Goal: Task Accomplishment & Management: Manage account settings

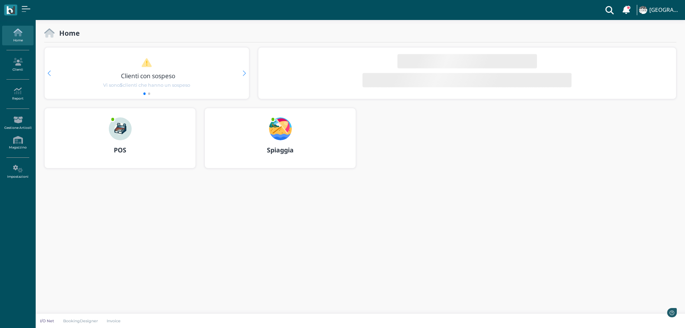
click at [280, 124] on img at bounding box center [280, 128] width 23 height 23
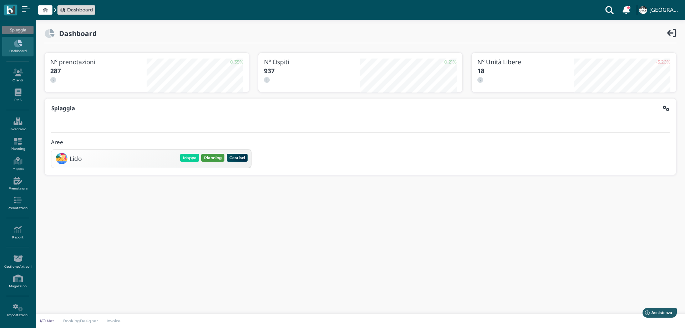
click at [212, 158] on button "Planning" at bounding box center [212, 158] width 23 height 8
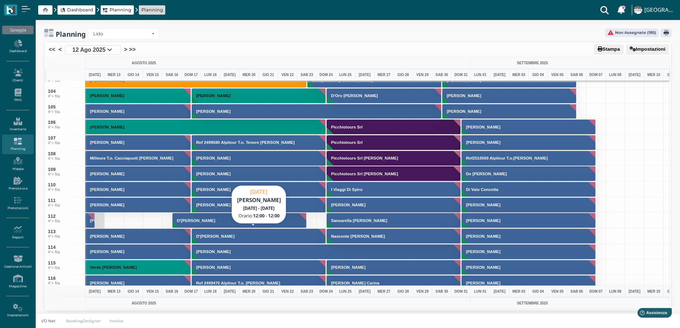
scroll to position [1571, 0]
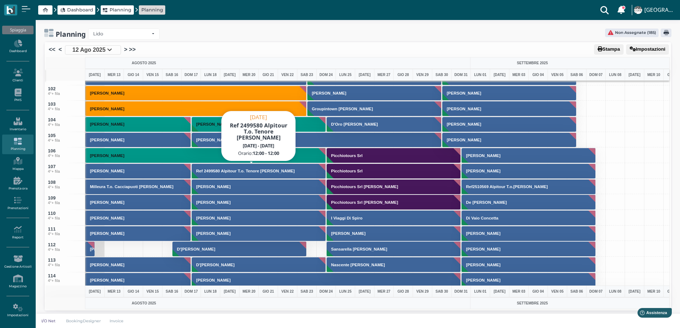
click at [200, 173] on h3 "Ref 2499580 Alpitour T.o. Tenore [PERSON_NAME]" at bounding box center [245, 171] width 104 height 4
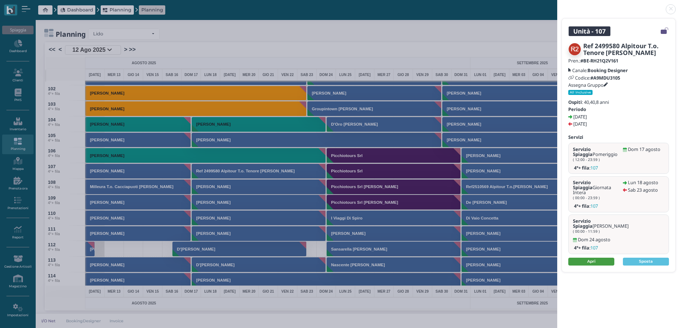
click at [593, 258] on link "Apri" at bounding box center [591, 262] width 46 height 8
click at [557, 5] on link at bounding box center [557, 5] width 0 height 0
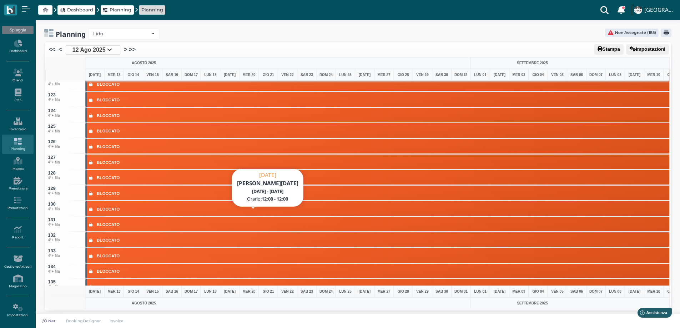
scroll to position [2070, 0]
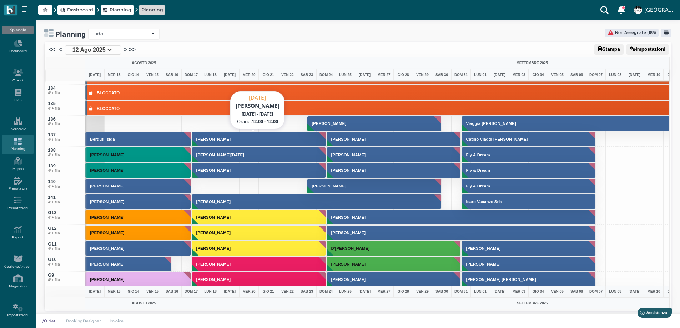
click at [211, 142] on button "Castaldi Raffaele" at bounding box center [259, 139] width 135 height 15
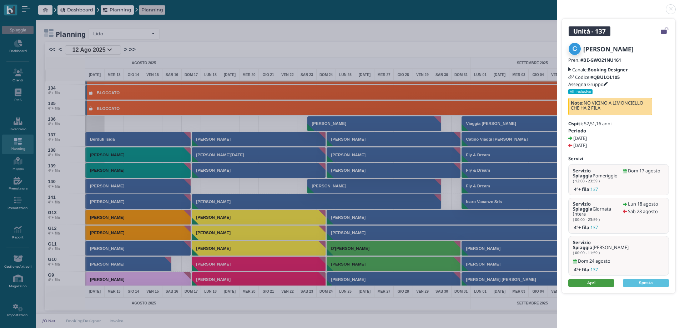
click at [591, 279] on link "Apri" at bounding box center [591, 283] width 46 height 8
click at [557, 5] on link at bounding box center [557, 5] width 0 height 0
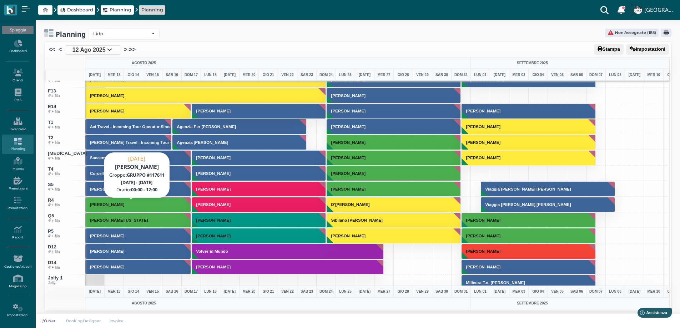
scroll to position [2584, 0]
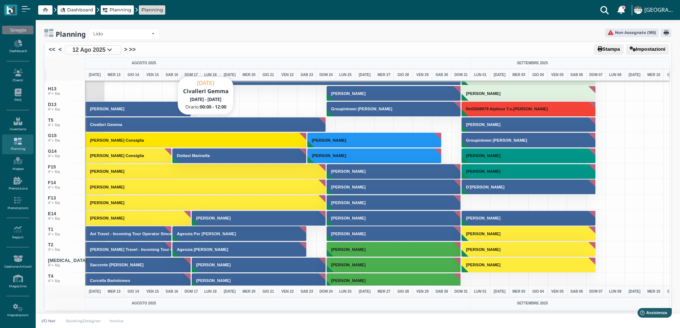
click at [102, 126] on h3 "Civalleri Gemma" at bounding box center [106, 124] width 38 height 4
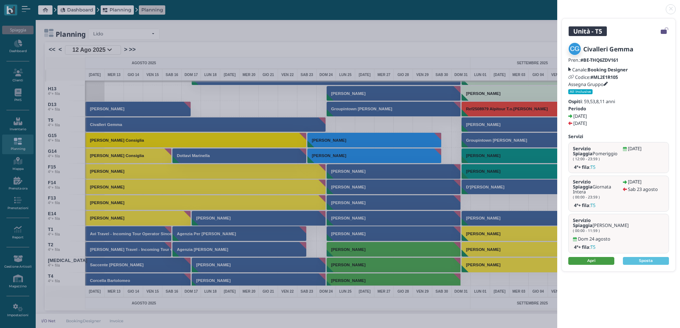
click at [575, 257] on link "Apri" at bounding box center [591, 261] width 46 height 8
click at [557, 5] on link at bounding box center [557, 5] width 0 height 0
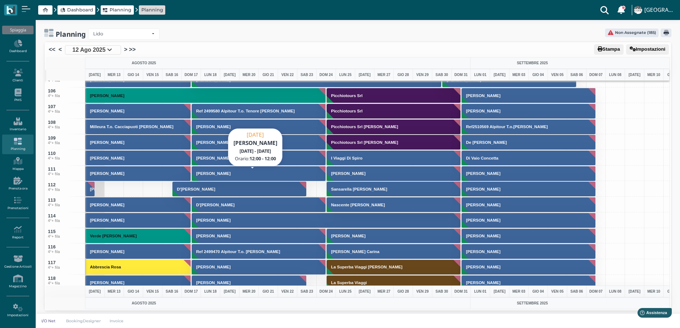
scroll to position [1692, 0]
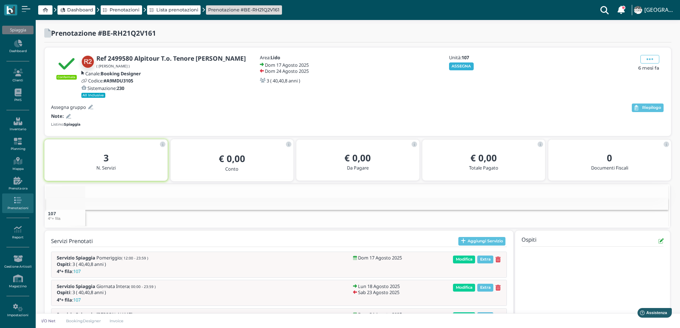
click at [456, 66] on button "ASSEGNA" at bounding box center [461, 66] width 25 height 8
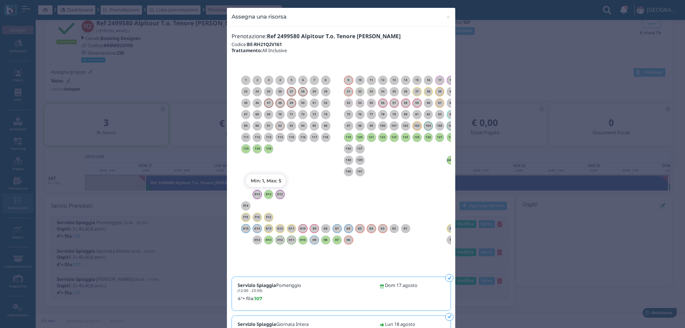
click at [267, 194] on h6 "D13" at bounding box center [268, 194] width 9 height 3
click at [446, 19] on span "×" at bounding box center [448, 16] width 5 height 9
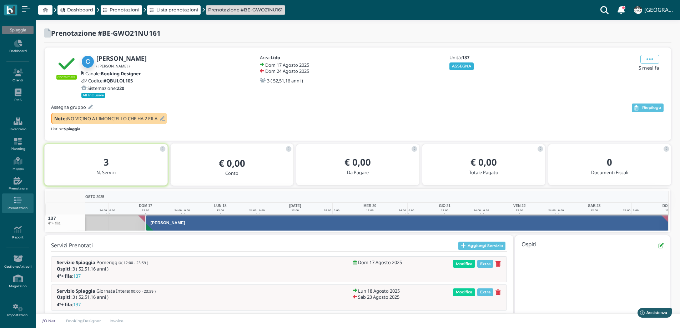
click at [454, 66] on button "ASSEGNA" at bounding box center [461, 66] width 25 height 8
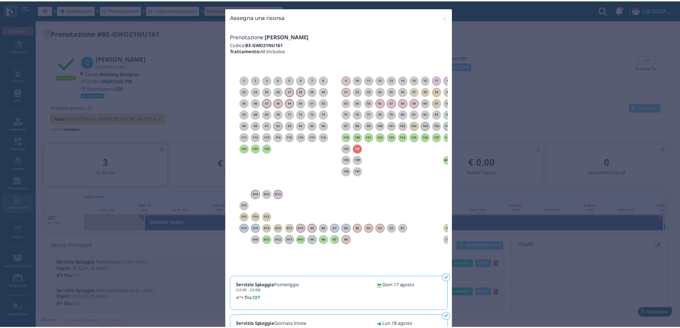
scroll to position [0, 65]
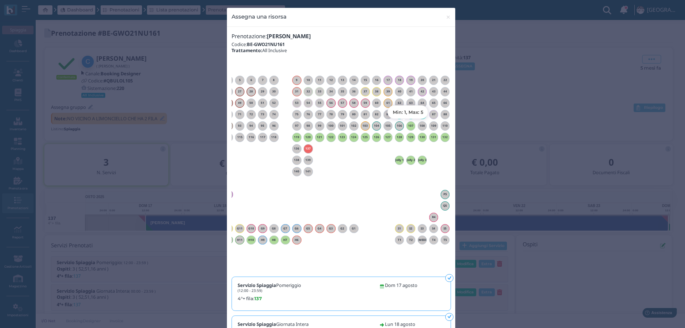
click at [410, 125] on h6 "107" at bounding box center [411, 125] width 9 height 3
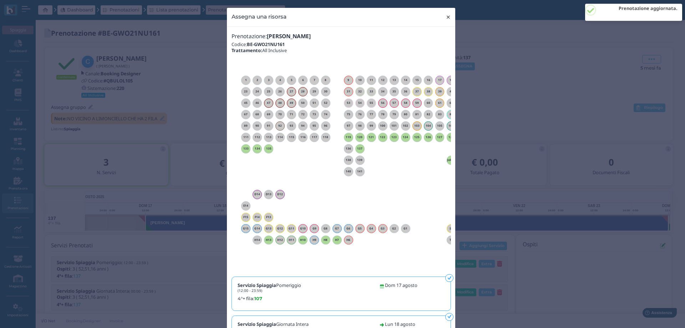
click at [446, 16] on span "×" at bounding box center [448, 16] width 5 height 9
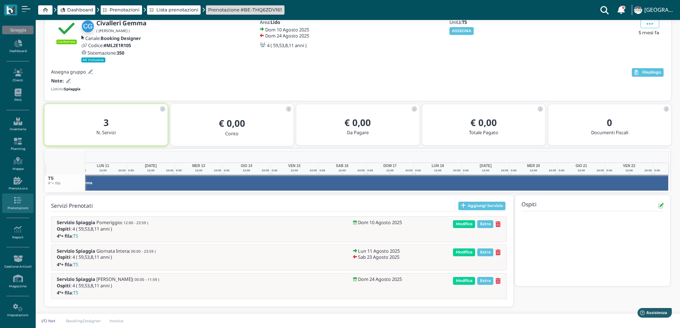
scroll to position [0, 111]
click at [499, 251] on icon at bounding box center [497, 253] width 5 height 6
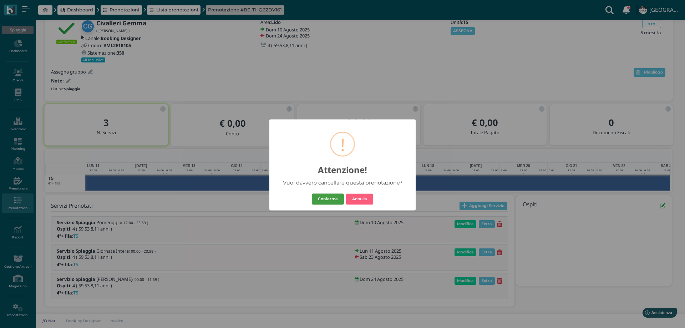
click at [324, 199] on button "Conferma" at bounding box center [328, 198] width 32 height 11
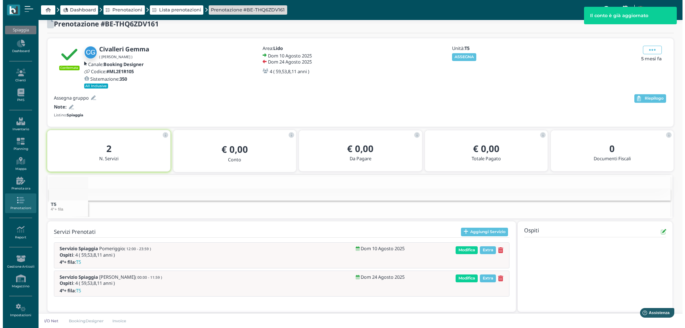
scroll to position [15, 0]
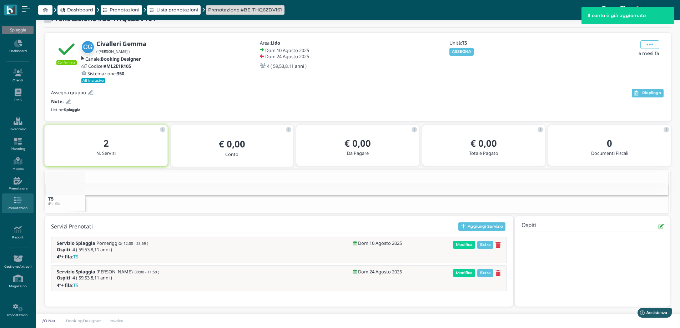
click at [498, 272] on icon at bounding box center [497, 273] width 5 height 6
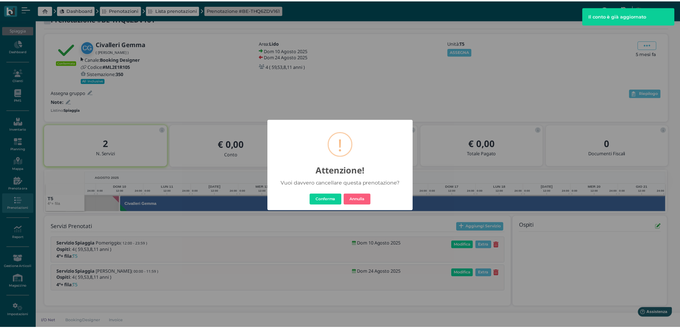
scroll to position [0, 111]
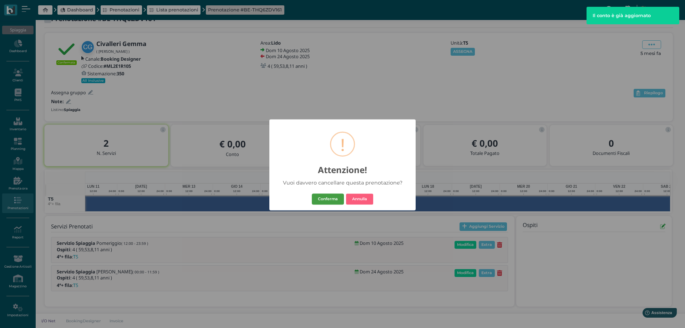
click at [333, 197] on button "Conferma" at bounding box center [328, 198] width 32 height 11
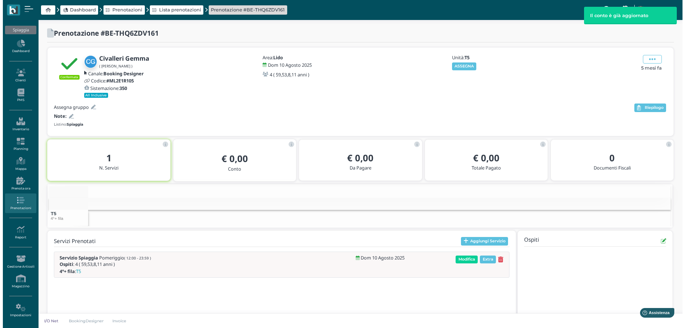
scroll to position [15, 0]
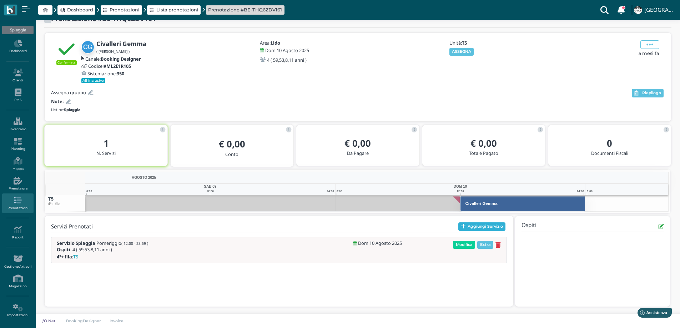
click at [469, 227] on button "Aggiungi Servizio" at bounding box center [481, 226] width 47 height 9
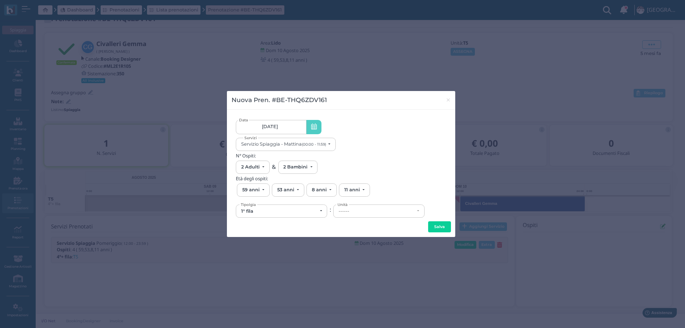
click at [296, 128] on link "10/08/25" at bounding box center [271, 127] width 70 height 14
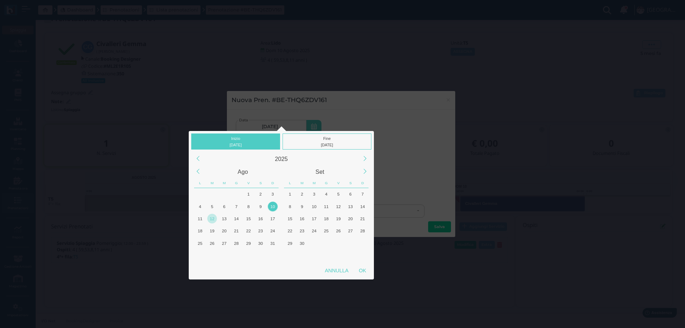
click at [213, 220] on div "12" at bounding box center [212, 219] width 10 height 10
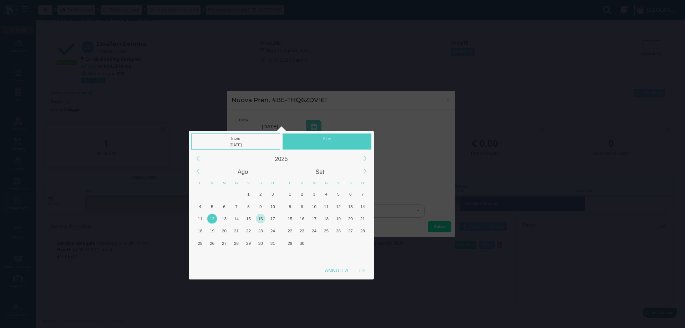
click at [263, 219] on div "16" at bounding box center [261, 219] width 10 height 10
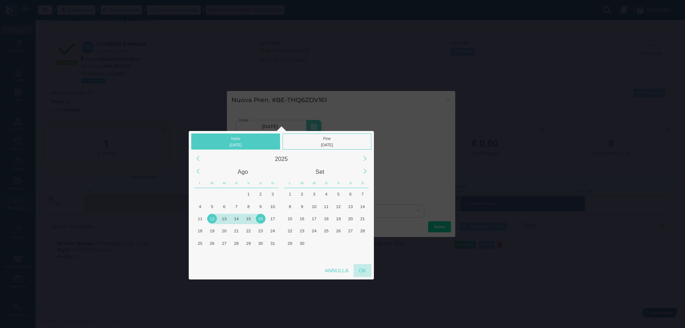
click at [362, 272] on div "OK" at bounding box center [363, 270] width 18 height 13
type input "12/08/2025 - 16/08/2025"
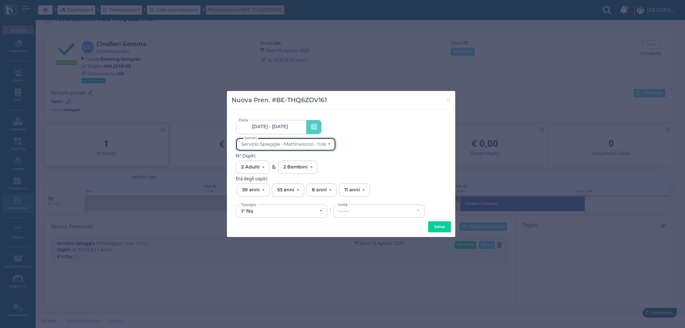
scroll to position [0, 0]
click at [288, 149] on button "Servizio Spiaggia - Mattina (00:00 - 11:59)" at bounding box center [286, 144] width 100 height 13
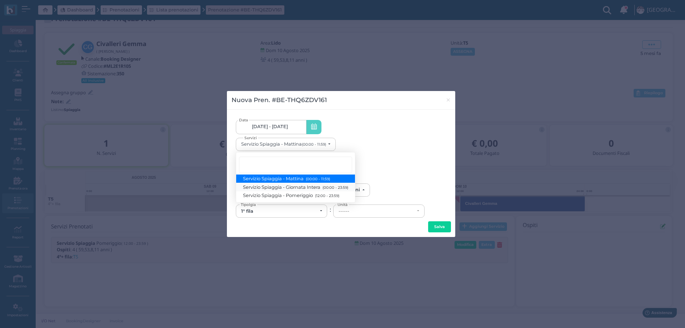
click at [292, 189] on span "Servizio Spiaggia - Giornata Intera (00:00 - 23:59)" at bounding box center [295, 187] width 105 height 6
select select "1368"
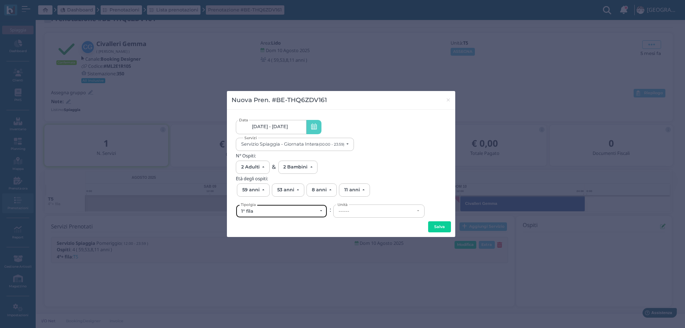
click at [267, 213] on div "1° fila" at bounding box center [279, 211] width 76 height 6
click at [256, 211] on div "1° fila" at bounding box center [279, 211] width 76 height 6
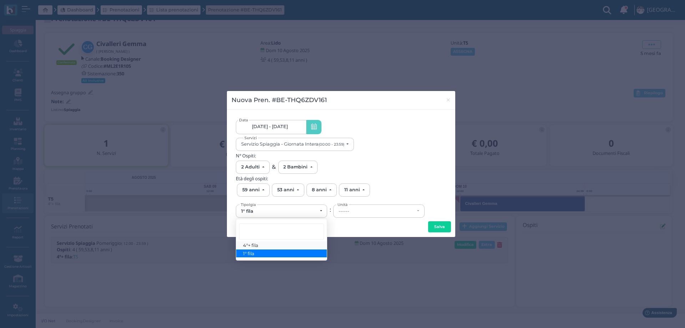
click at [255, 243] on span "4°+ fila" at bounding box center [250, 245] width 15 height 6
select select "434"
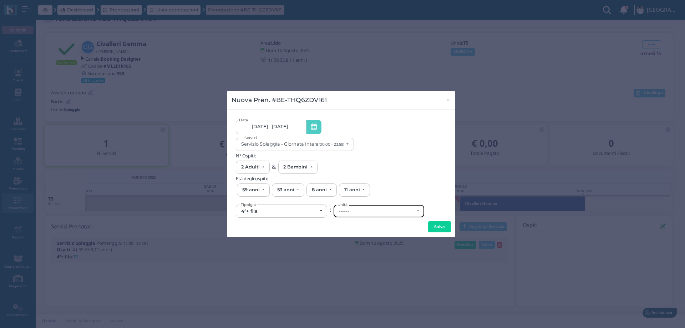
click at [366, 213] on div "------" at bounding box center [377, 211] width 76 height 6
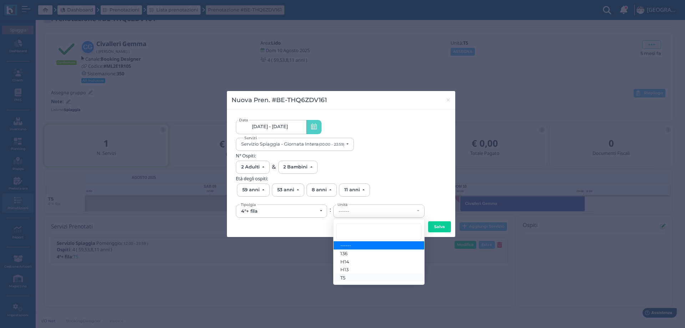
click at [349, 280] on link "T5" at bounding box center [379, 278] width 91 height 8
select select "6296"
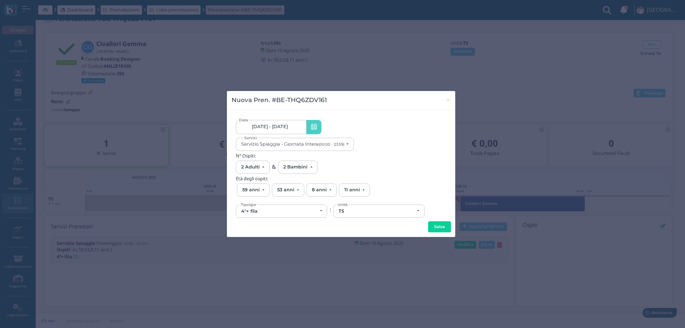
click at [442, 219] on div "12/08/2025 - 16/08/2025 12/08/2025 - 16/08/2025 Data Servizio Spiaggia - Giorna…" at bounding box center [341, 166] width 211 height 105
click at [442, 223] on button "Salva" at bounding box center [439, 226] width 23 height 11
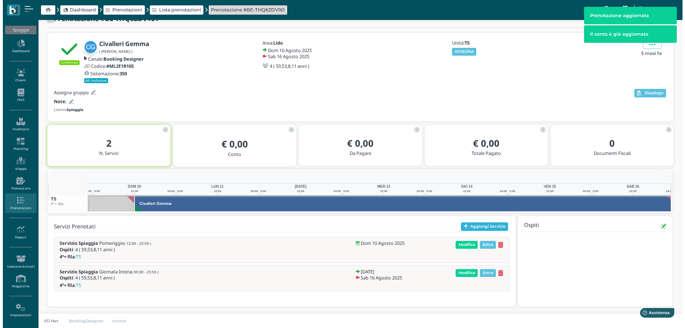
scroll to position [0, 81]
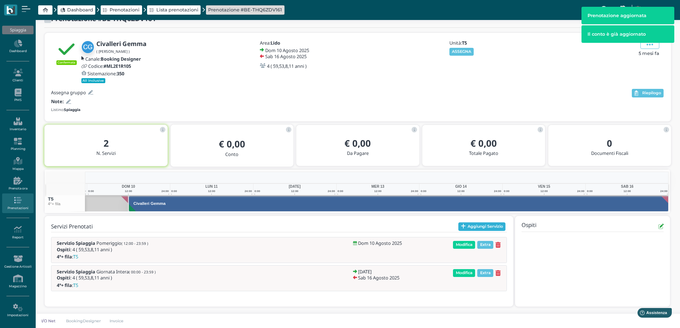
click at [486, 226] on button "Aggiungi Servizio" at bounding box center [481, 226] width 47 height 9
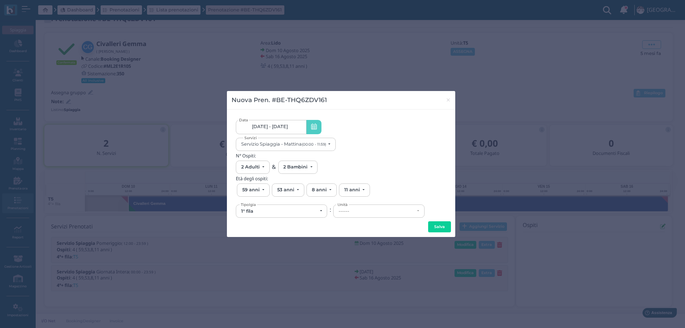
click at [298, 128] on link "10/08/25 - 16/08/25" at bounding box center [271, 127] width 70 height 14
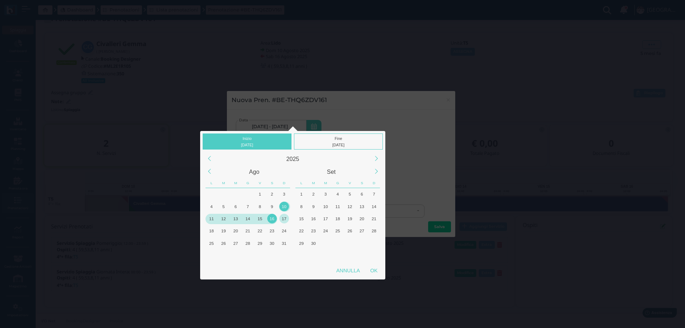
click at [287, 219] on div "17" at bounding box center [285, 219] width 10 height 10
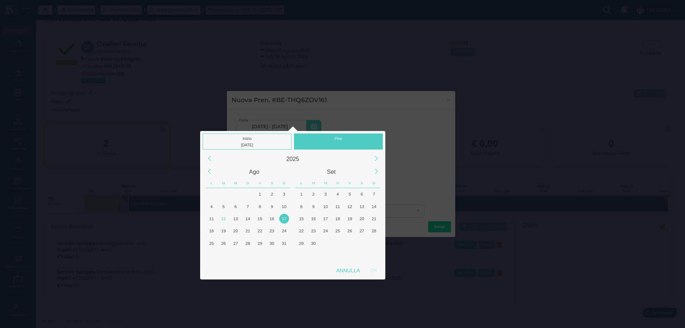
click at [287, 219] on div "17" at bounding box center [285, 219] width 10 height 10
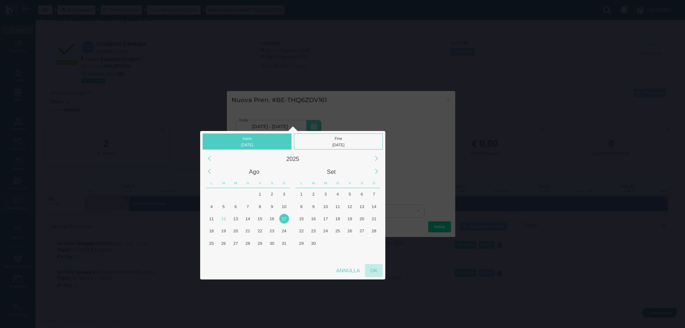
click at [375, 272] on div "OK" at bounding box center [374, 270] width 18 height 13
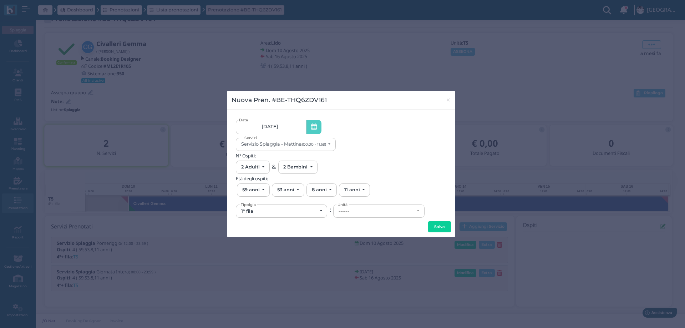
type input "17/08/2025 - 17/08/2025"
click at [285, 144] on div "Servizio Spiaggia - Mattina (00:00 - 11:59)" at bounding box center [283, 143] width 85 height 5
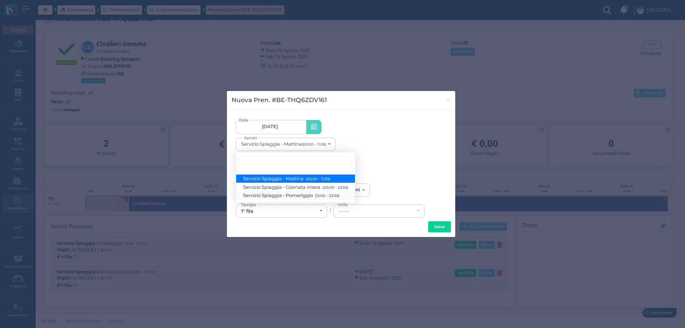
click at [294, 195] on span "Servizio Spiaggia - Pomeriggio (12:00 - 23:59)" at bounding box center [291, 195] width 96 height 6
select select "1369"
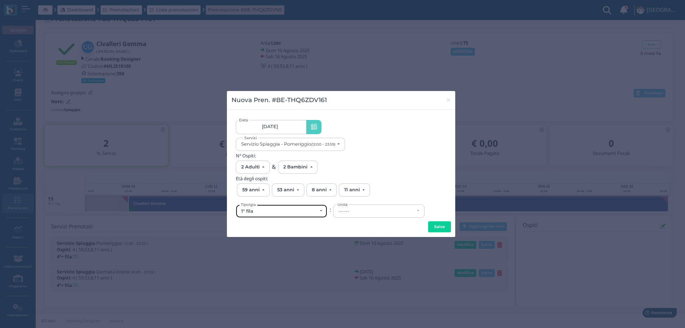
click at [265, 215] on div "1° fila" at bounding box center [281, 211] width 91 height 12
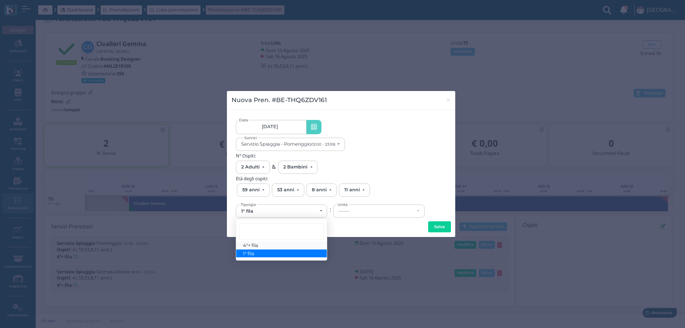
click at [258, 244] on span "4°+ fila" at bounding box center [250, 245] width 15 height 6
select select "434"
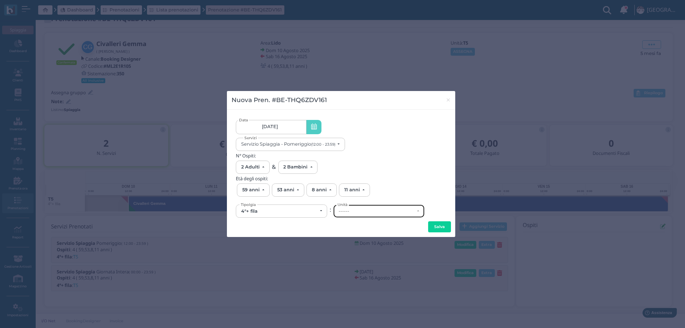
click at [383, 211] on div "------" at bounding box center [377, 211] width 76 height 6
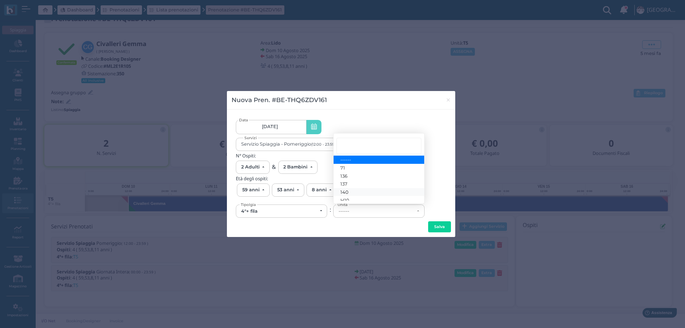
click at [356, 193] on link "140" at bounding box center [379, 192] width 91 height 8
select select "6266"
click at [433, 227] on button "Salva" at bounding box center [439, 226] width 23 height 11
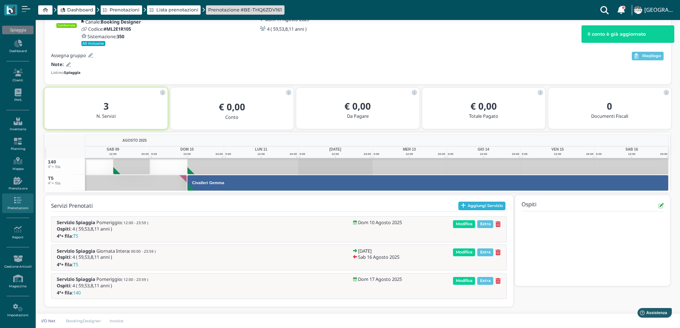
click at [479, 204] on button "Aggiungi Servizio" at bounding box center [481, 206] width 47 height 9
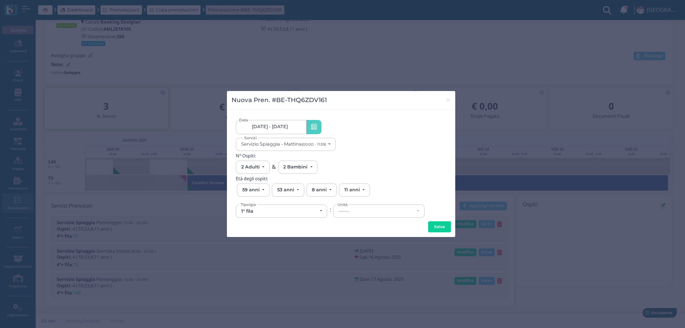
click at [281, 127] on span "10/08/25 - 17/08/25" at bounding box center [270, 127] width 36 height 6
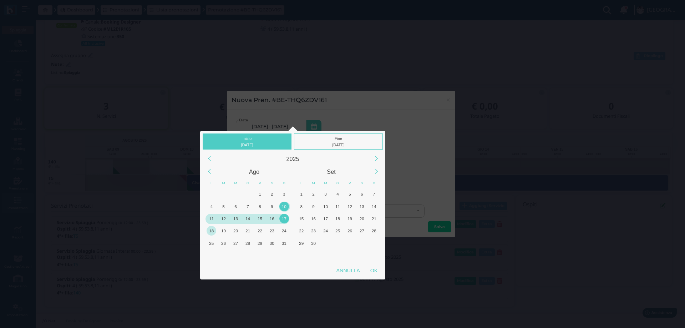
click at [210, 230] on div "18" at bounding box center [212, 231] width 10 height 10
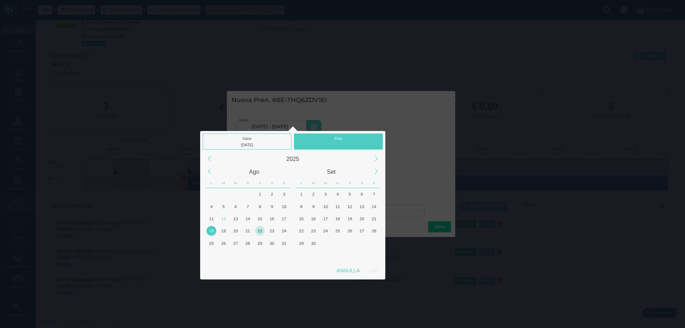
click at [261, 231] on div "22" at bounding box center [260, 231] width 10 height 10
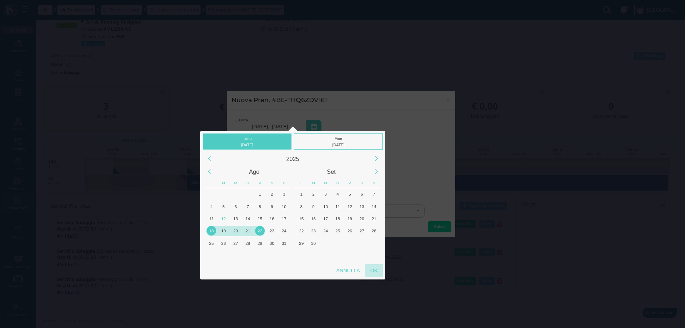
click at [379, 268] on div "OK" at bounding box center [374, 270] width 18 height 13
type input "18/08/2025 - 22/08/2025"
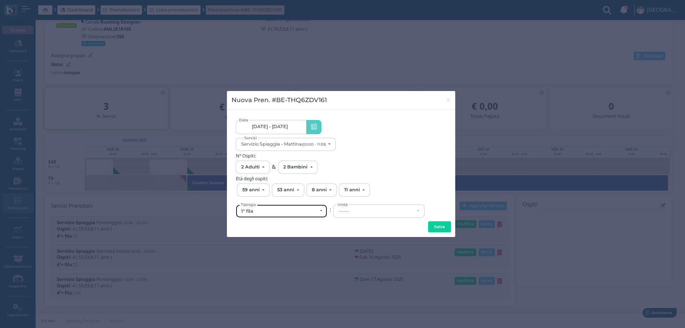
click at [288, 212] on div "1° fila" at bounding box center [279, 211] width 76 height 6
click at [254, 219] on div "18/08/2025 - 22/08/2025 18/08/2025 - 22/08/2025 Data Servizio Spiaggia - Mattin…" at bounding box center [341, 166] width 211 height 105
click at [254, 213] on div "1° fila" at bounding box center [279, 211] width 76 height 6
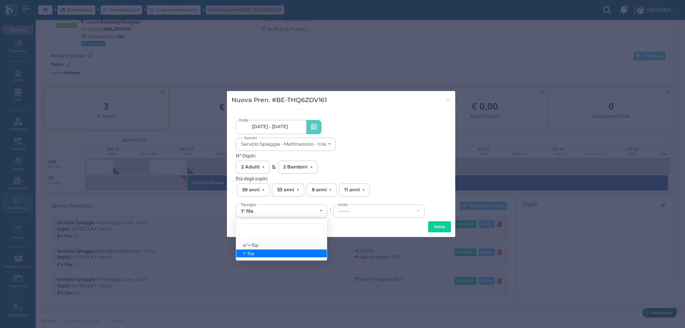
click at [248, 243] on span "4°+ fila" at bounding box center [250, 245] width 15 height 6
select select "434"
click at [378, 212] on div "------" at bounding box center [377, 211] width 76 height 6
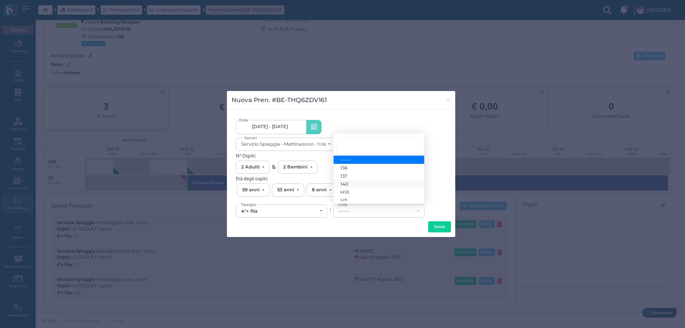
click at [345, 185] on span "140" at bounding box center [345, 184] width 8 height 6
select select "6266"
click at [433, 228] on button "Salva" at bounding box center [439, 226] width 23 height 11
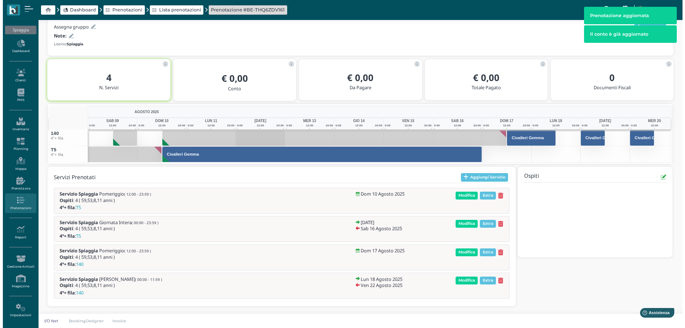
scroll to position [71, 0]
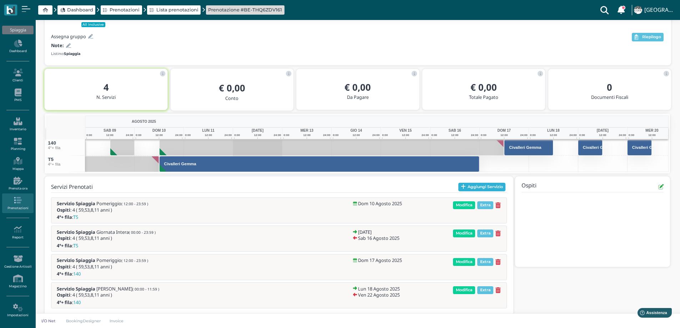
click at [479, 188] on button "Aggiungi Servizio" at bounding box center [481, 187] width 47 height 9
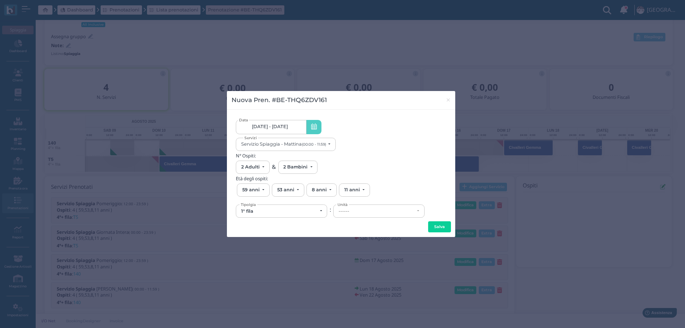
click at [288, 132] on link "10/08/25 - 22/08/25" at bounding box center [271, 127] width 70 height 14
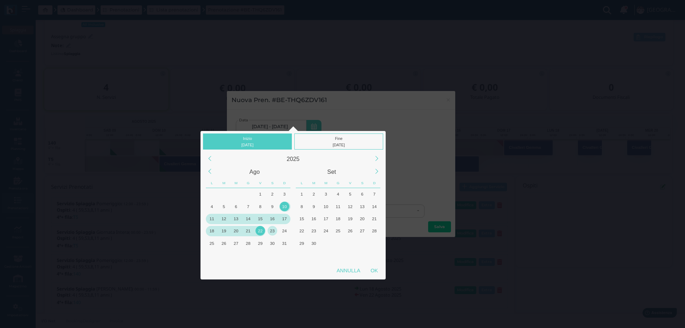
click at [272, 233] on div "23" at bounding box center [273, 231] width 10 height 10
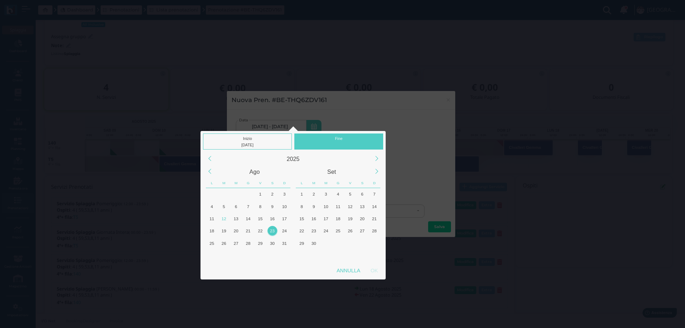
click at [272, 233] on div "23" at bounding box center [273, 231] width 10 height 10
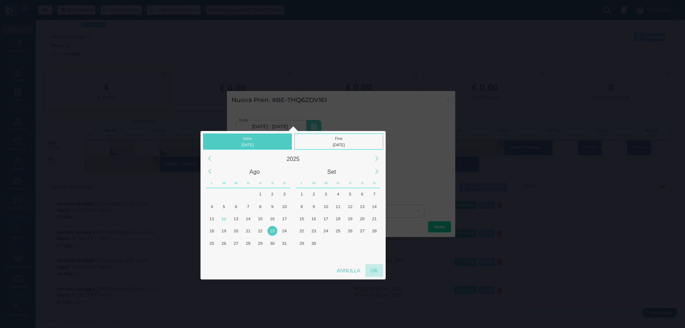
click at [374, 275] on div "OK" at bounding box center [375, 270] width 18 height 13
type input "23/08/2025 - 23/08/2025"
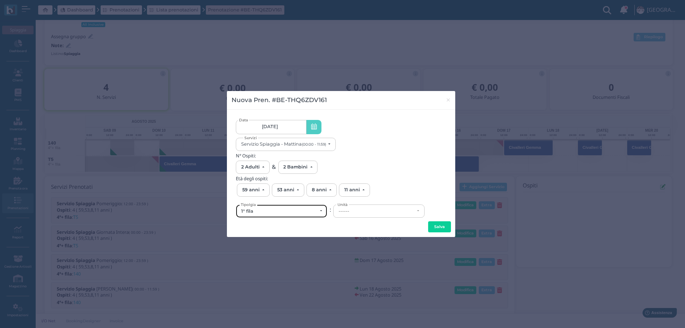
scroll to position [0, 0]
click at [285, 214] on div "1° fila" at bounding box center [281, 211] width 91 height 12
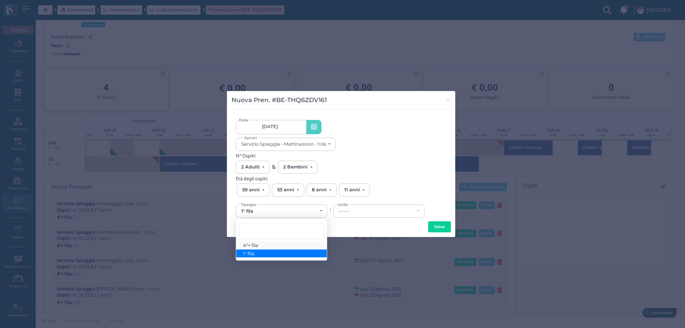
click at [256, 243] on span "4°+ fila" at bounding box center [250, 245] width 15 height 6
select select "434"
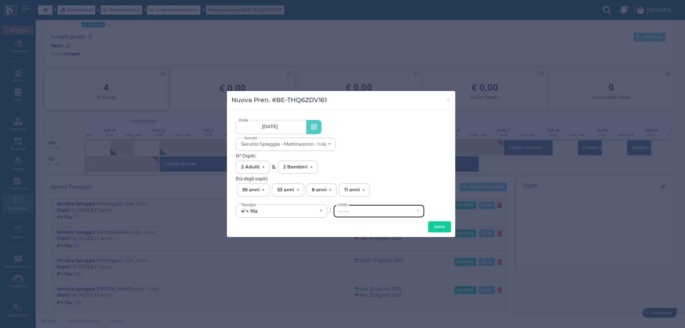
click at [359, 216] on div "------" at bounding box center [379, 211] width 91 height 12
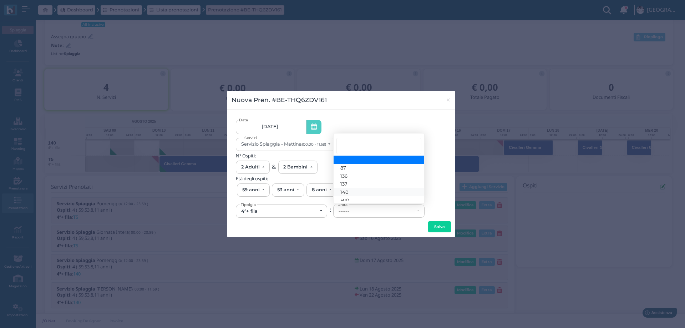
click at [351, 191] on link "140" at bounding box center [379, 192] width 91 height 8
select select "6266"
click at [435, 227] on button "Salva" at bounding box center [439, 226] width 23 height 11
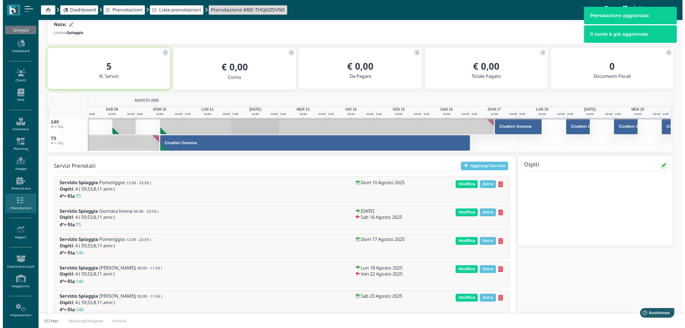
scroll to position [109, 0]
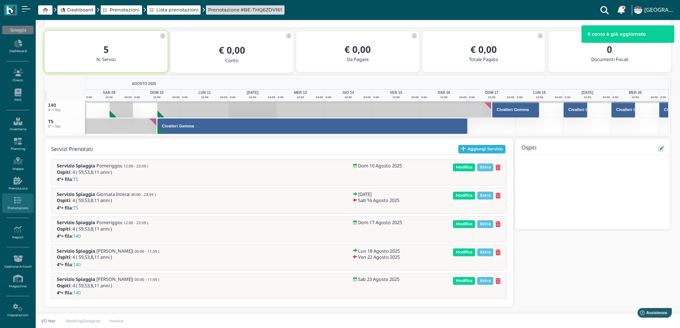
click at [473, 149] on button "Aggiungi Servizio" at bounding box center [481, 149] width 47 height 9
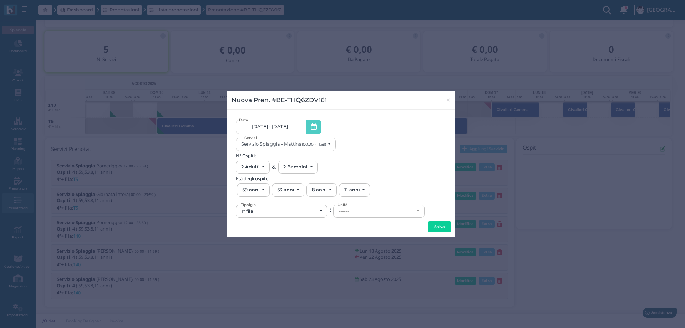
click at [282, 128] on span "10/08/25 - 23/08/25" at bounding box center [270, 127] width 36 height 6
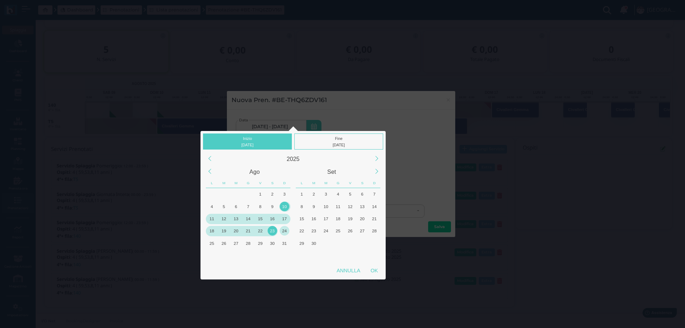
click at [283, 233] on div "24" at bounding box center [285, 231] width 10 height 10
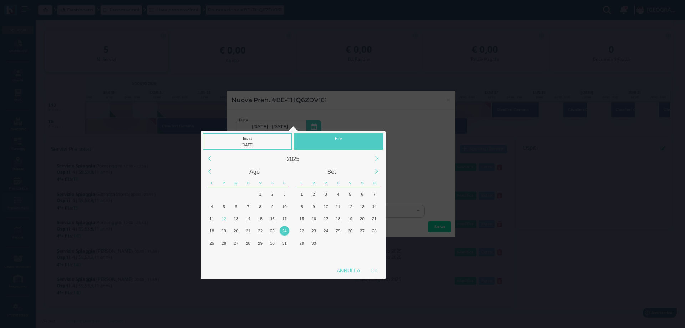
click at [283, 233] on div "24" at bounding box center [285, 231] width 10 height 10
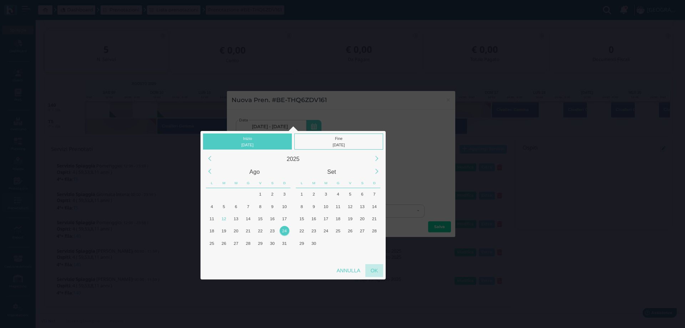
click at [370, 267] on div "OK" at bounding box center [375, 270] width 18 height 13
type input "24/08/2025 - 24/08/2025"
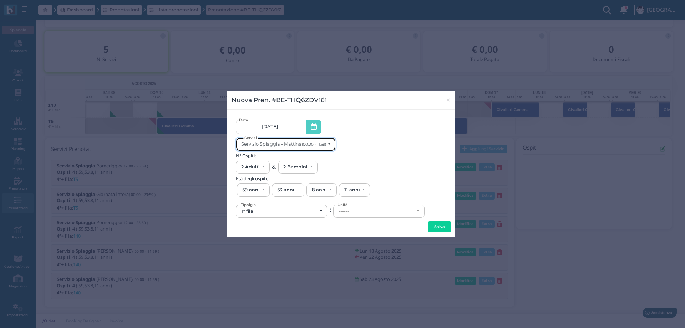
scroll to position [0, 0]
click at [294, 144] on div "Servizio Spiaggia - Mattina (00:00 - 11:59)" at bounding box center [283, 143] width 85 height 5
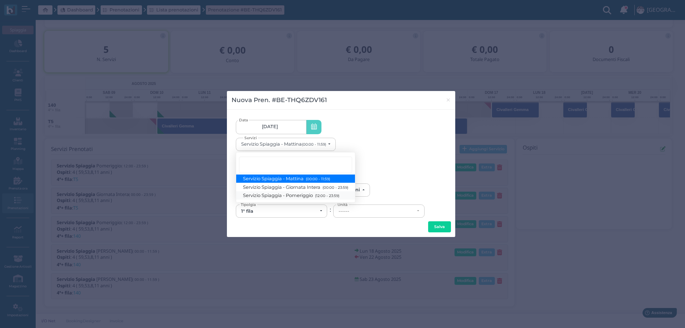
click at [300, 195] on span "Servizio Spiaggia - Pomeriggio (12:00 - 23:59)" at bounding box center [291, 195] width 96 height 6
select select "1369"
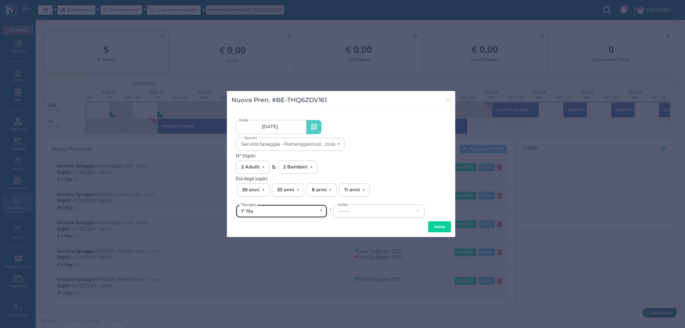
click at [270, 214] on div "1° fila" at bounding box center [279, 211] width 76 height 6
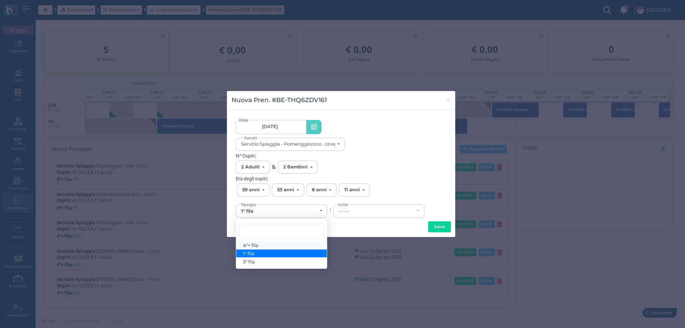
click at [260, 248] on link "4°+ fila" at bounding box center [281, 245] width 91 height 8
select select "434"
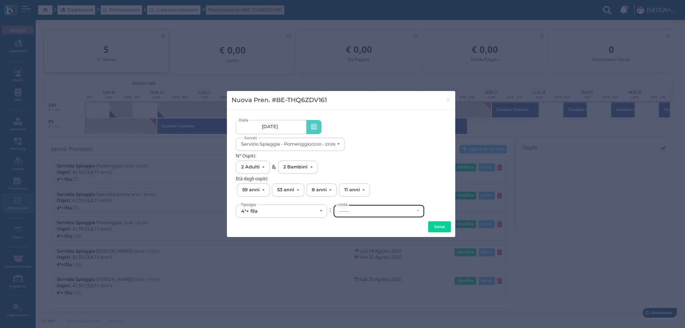
click at [362, 208] on div "------" at bounding box center [379, 211] width 91 height 12
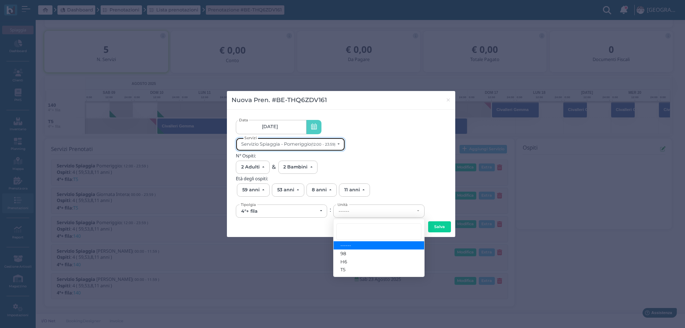
click at [300, 144] on div "Servizio Spiaggia - Pomeriggio (12:00 - 23:59)" at bounding box center [288, 143] width 94 height 5
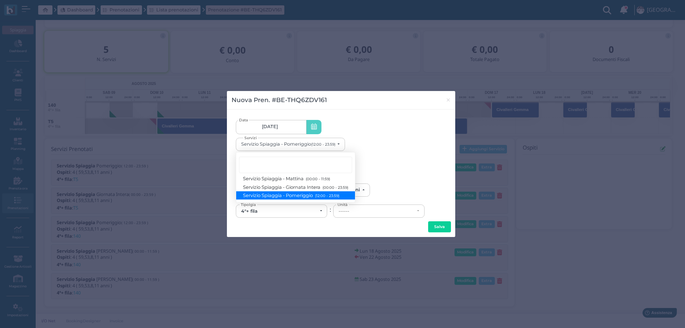
click at [281, 123] on link "24/08/2025 24/08/2025 - 24/08/2025" at bounding box center [271, 127] width 70 height 14
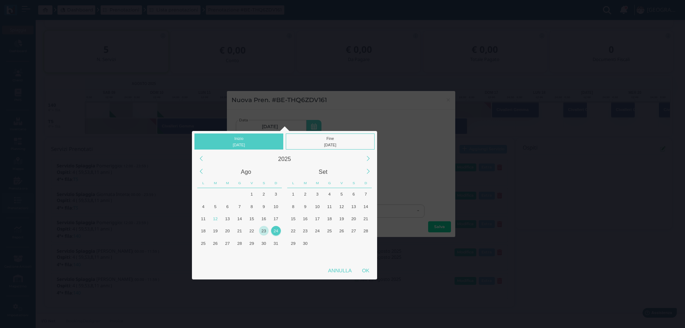
click at [264, 232] on div "23" at bounding box center [264, 231] width 10 height 10
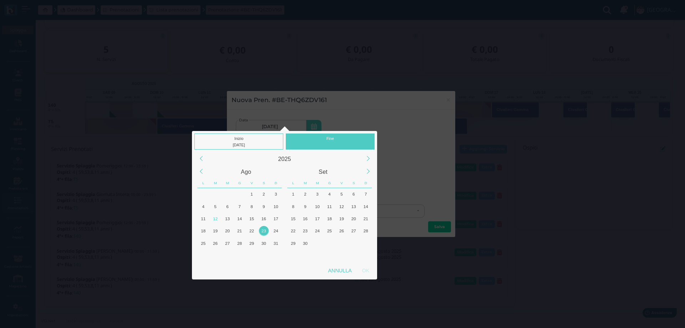
click at [264, 232] on div "23" at bounding box center [264, 231] width 10 height 10
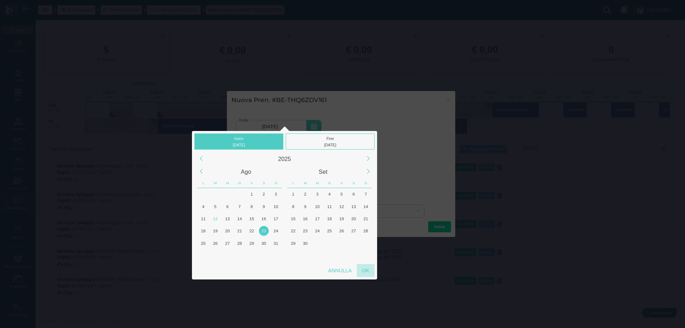
click at [366, 269] on div "OK" at bounding box center [366, 270] width 18 height 13
type input "23/08/2025 - 23/08/2025"
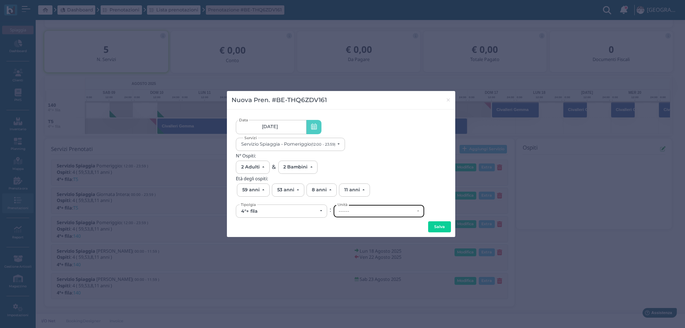
click at [385, 212] on div "------" at bounding box center [377, 211] width 76 height 6
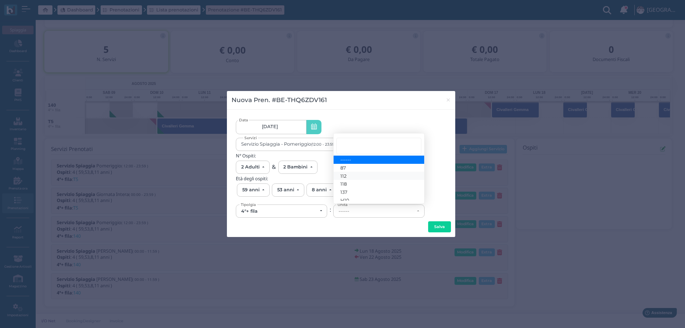
click at [354, 175] on link "112" at bounding box center [379, 176] width 91 height 8
select select "6237"
click at [443, 227] on button "Salva" at bounding box center [439, 226] width 23 height 11
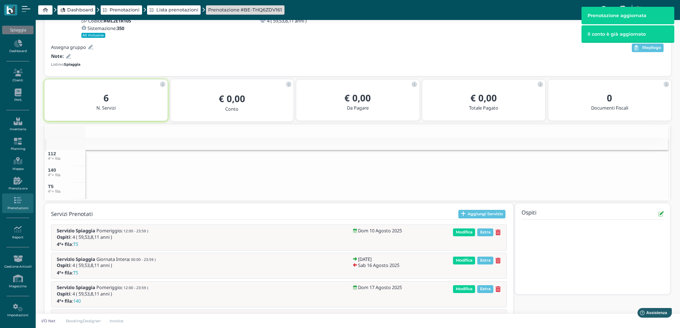
scroll to position [107, 0]
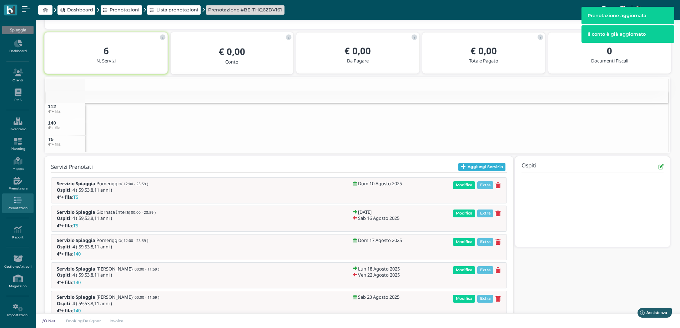
click at [473, 166] on button "Aggiungi Servizio" at bounding box center [481, 167] width 47 height 9
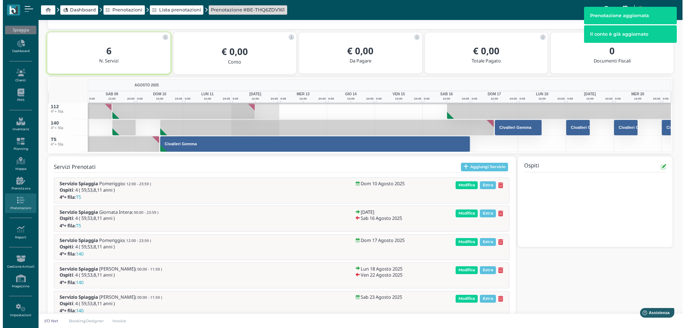
scroll to position [87, 0]
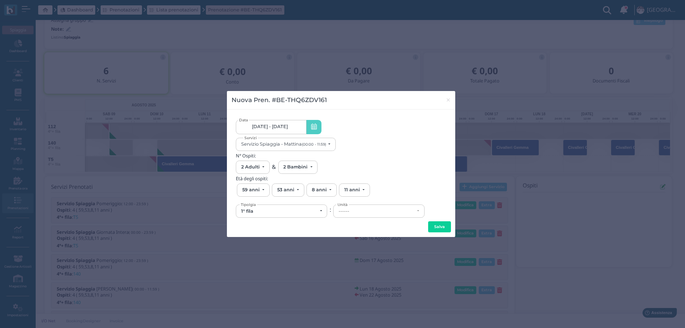
click at [469, 187] on div "Nuova Pren. #BE-THQ6ZDV161 × 10/08/25 - 23/08/25 Data Servizio Spiaggia - Matti…" at bounding box center [342, 164] width 685 height 328
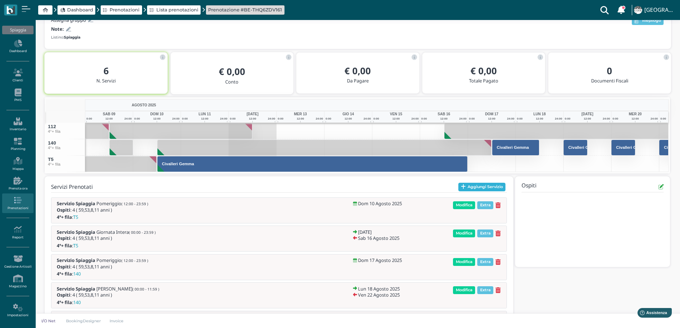
click at [483, 190] on button "Aggiungi Servizio" at bounding box center [481, 187] width 47 height 9
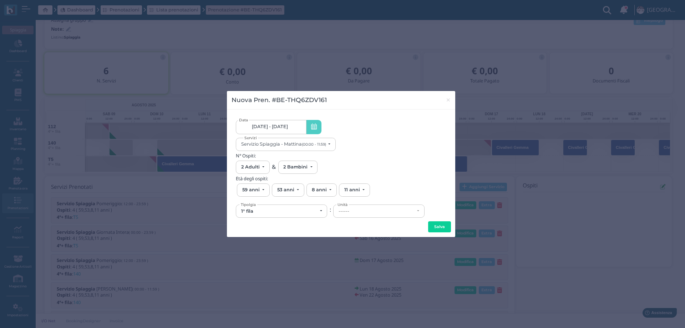
click at [293, 132] on link "10/08/25 - 23/08/25" at bounding box center [271, 127] width 70 height 14
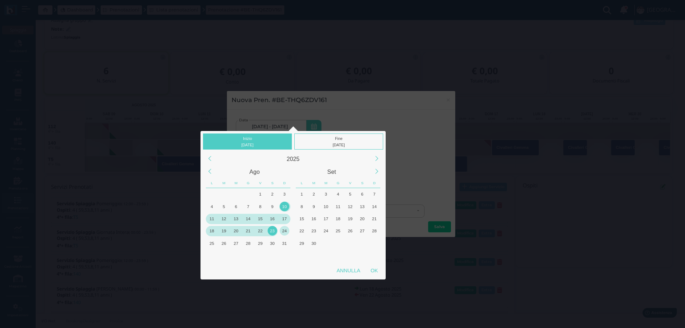
click at [286, 232] on div "24" at bounding box center [285, 231] width 10 height 10
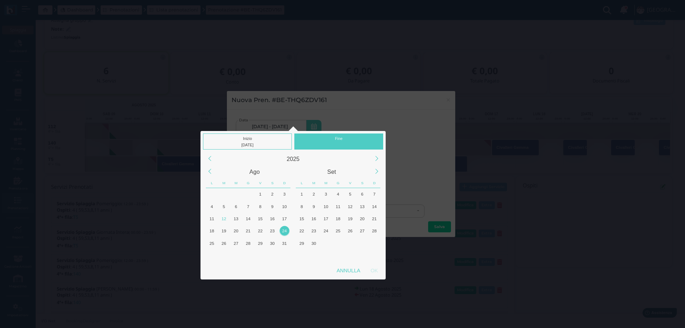
click at [286, 232] on div "24" at bounding box center [285, 231] width 10 height 10
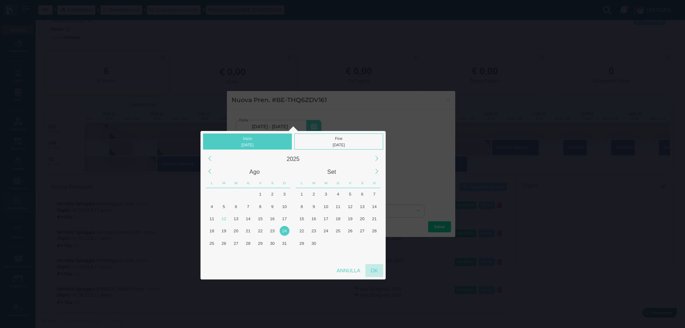
click at [381, 271] on div "OK" at bounding box center [375, 270] width 18 height 13
type input "24/08/2025 - 24/08/2025"
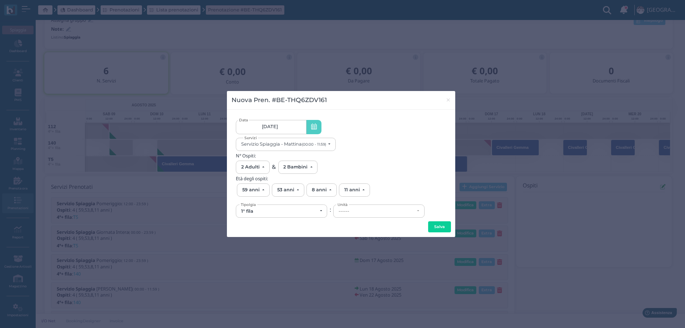
scroll to position [0, 68]
click at [291, 211] on div "1° fila" at bounding box center [279, 211] width 76 height 6
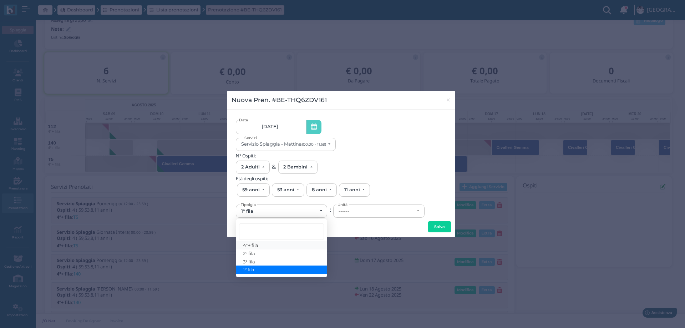
click at [258, 245] on span "4°+ fila" at bounding box center [250, 245] width 15 height 6
select select "434"
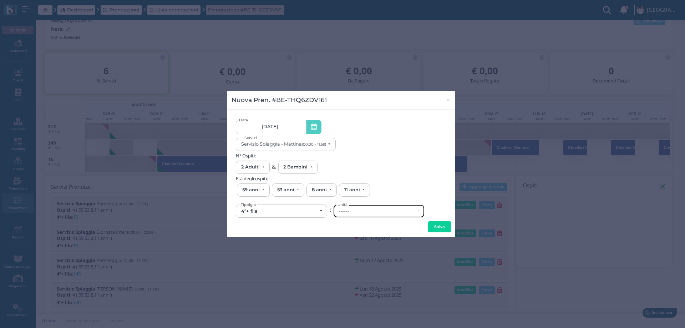
click at [382, 213] on div "------" at bounding box center [377, 211] width 76 height 6
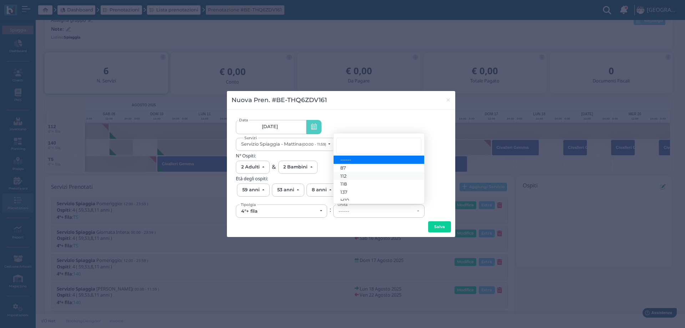
click at [354, 176] on link "112" at bounding box center [379, 176] width 91 height 8
select select "6237"
click at [437, 232] on button "Salva" at bounding box center [439, 226] width 23 height 11
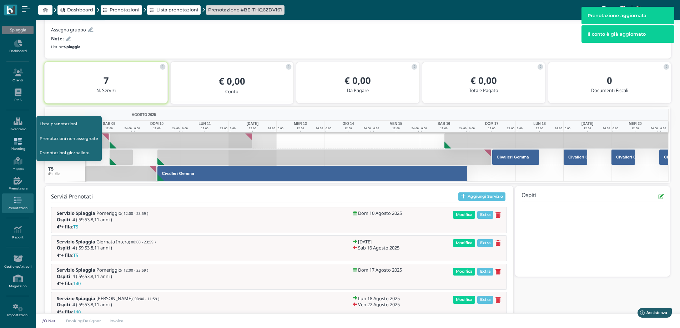
scroll to position [87, 0]
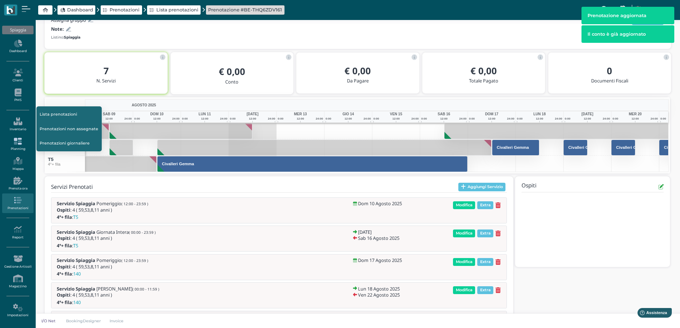
click at [13, 147] on link "Planning" at bounding box center [17, 145] width 31 height 20
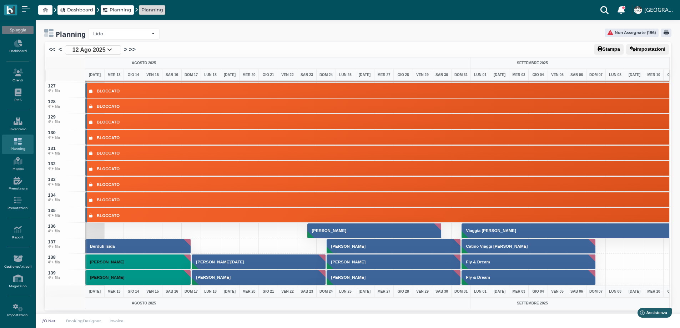
scroll to position [2106, 0]
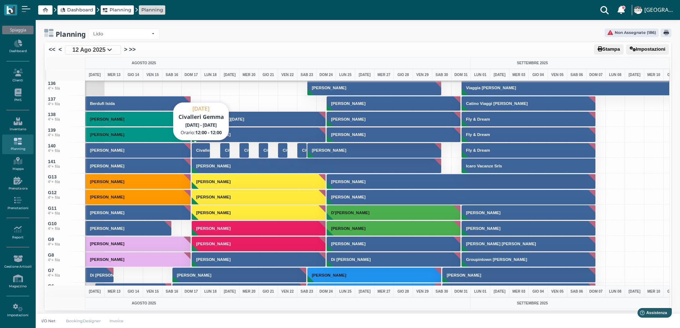
click at [197, 150] on h3 "Civalleri Gemma" at bounding box center [212, 150] width 38 height 4
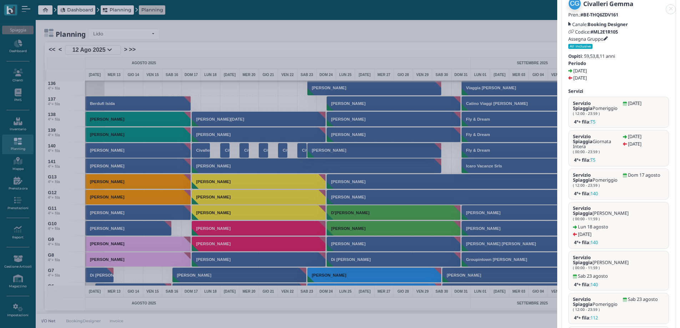
scroll to position [90, 0]
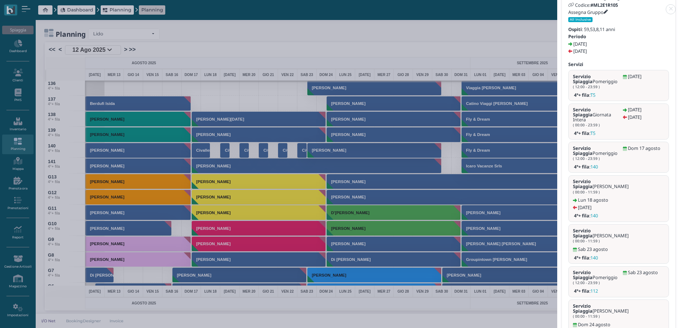
click at [557, 5] on link at bounding box center [557, 5] width 0 height 0
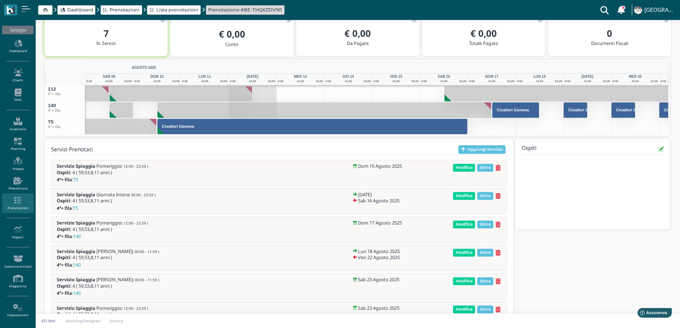
scroll to position [158, 0]
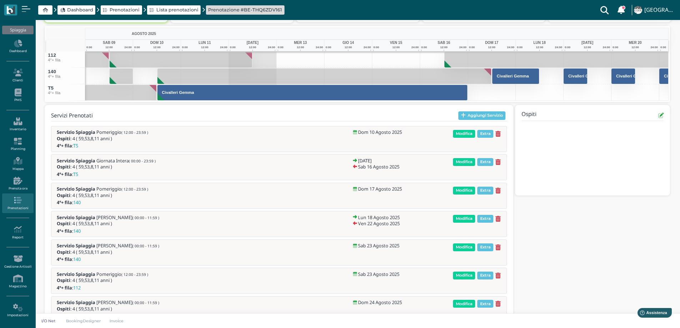
click at [496, 133] on icon at bounding box center [497, 134] width 5 height 6
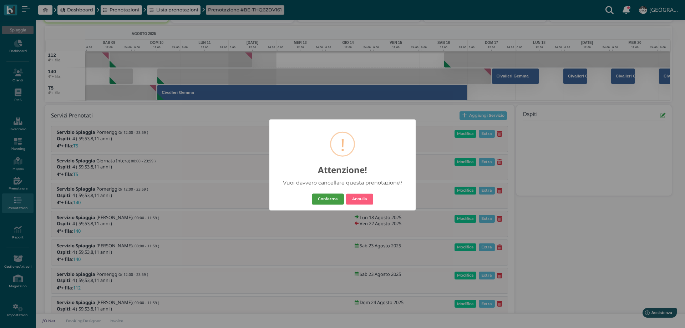
drag, startPoint x: 323, startPoint y: 200, endPoint x: 328, endPoint y: 200, distance: 5.0
click at [323, 200] on button "Conferma" at bounding box center [328, 198] width 32 height 11
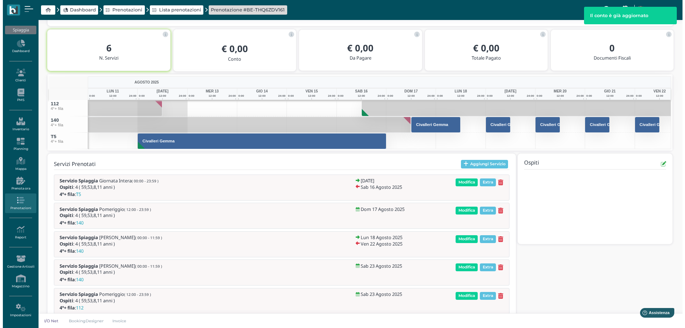
scroll to position [123, 0]
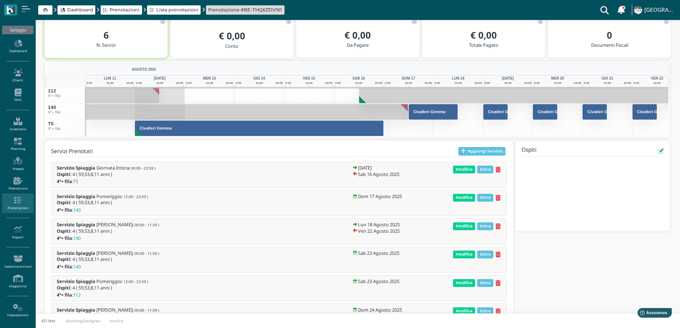
drag, startPoint x: 467, startPoint y: 227, endPoint x: 467, endPoint y: 223, distance: 4.3
click at [467, 227] on span "Modifica" at bounding box center [464, 226] width 22 height 8
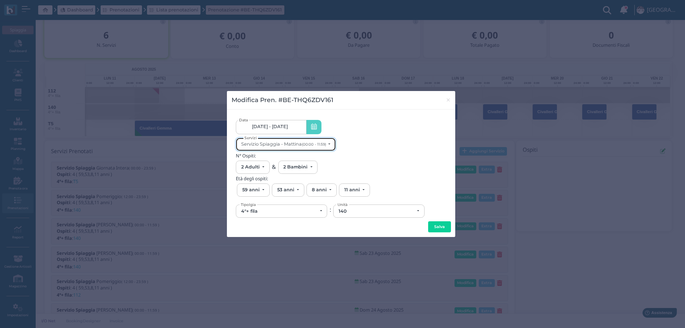
click at [299, 148] on button "Servizio Spiaggia - Mattina (00:00 - 11:59)" at bounding box center [286, 144] width 100 height 13
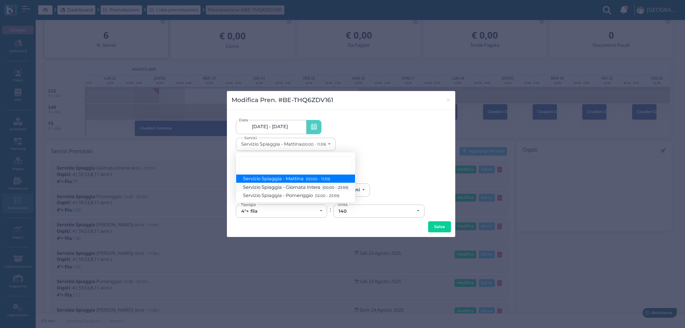
click at [295, 188] on span "Servizio Spiaggia - Giornata Intera (00:00 - 23:59)" at bounding box center [295, 187] width 105 height 6
select select "1368"
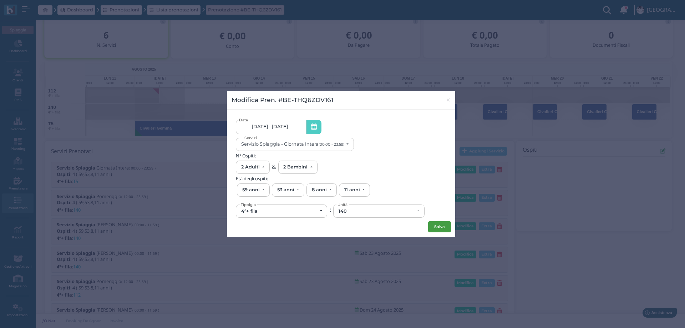
click at [439, 228] on button "Salva" at bounding box center [439, 226] width 23 height 11
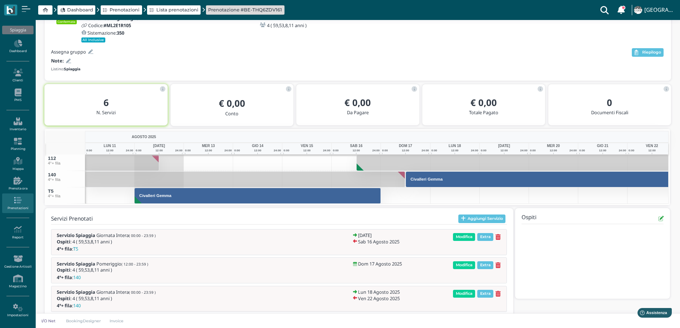
scroll to position [0, 0]
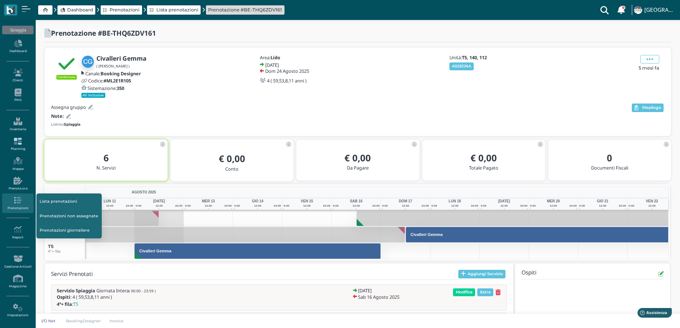
click at [18, 146] on link "Planning" at bounding box center [17, 145] width 31 height 20
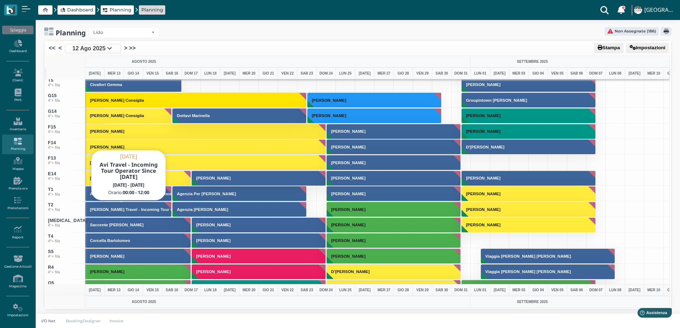
scroll to position [2606, 0]
